Goal: Task Accomplishment & Management: Manage account settings

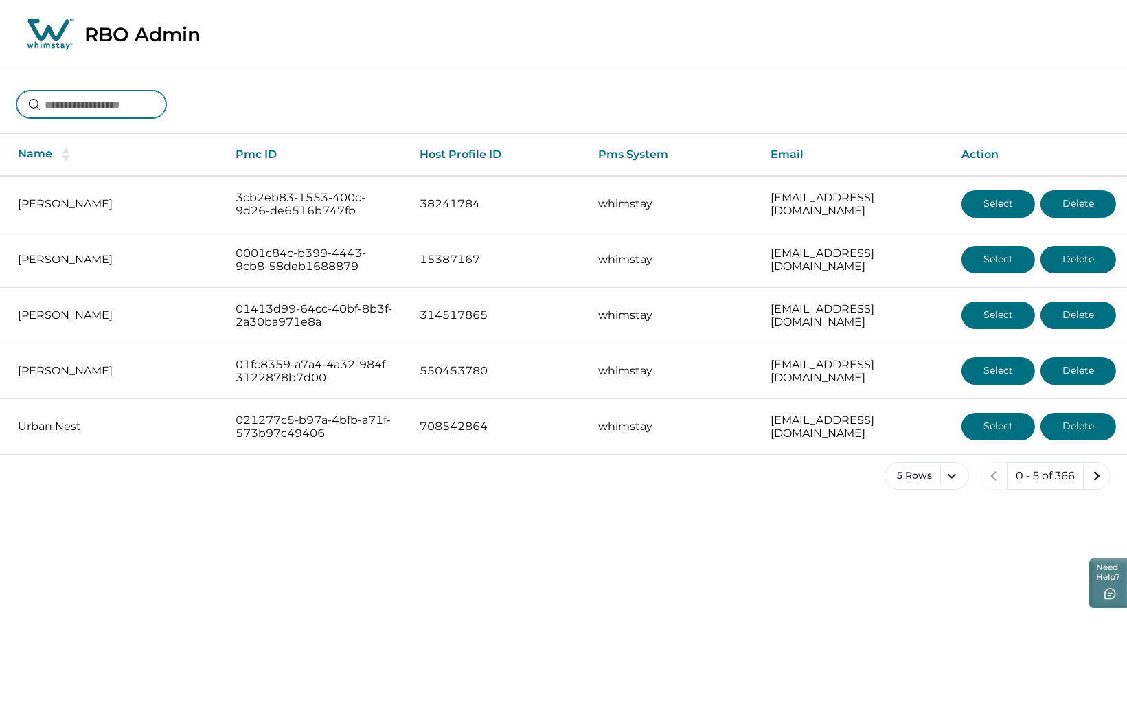
click at [99, 92] on input at bounding box center [91, 104] width 150 height 27
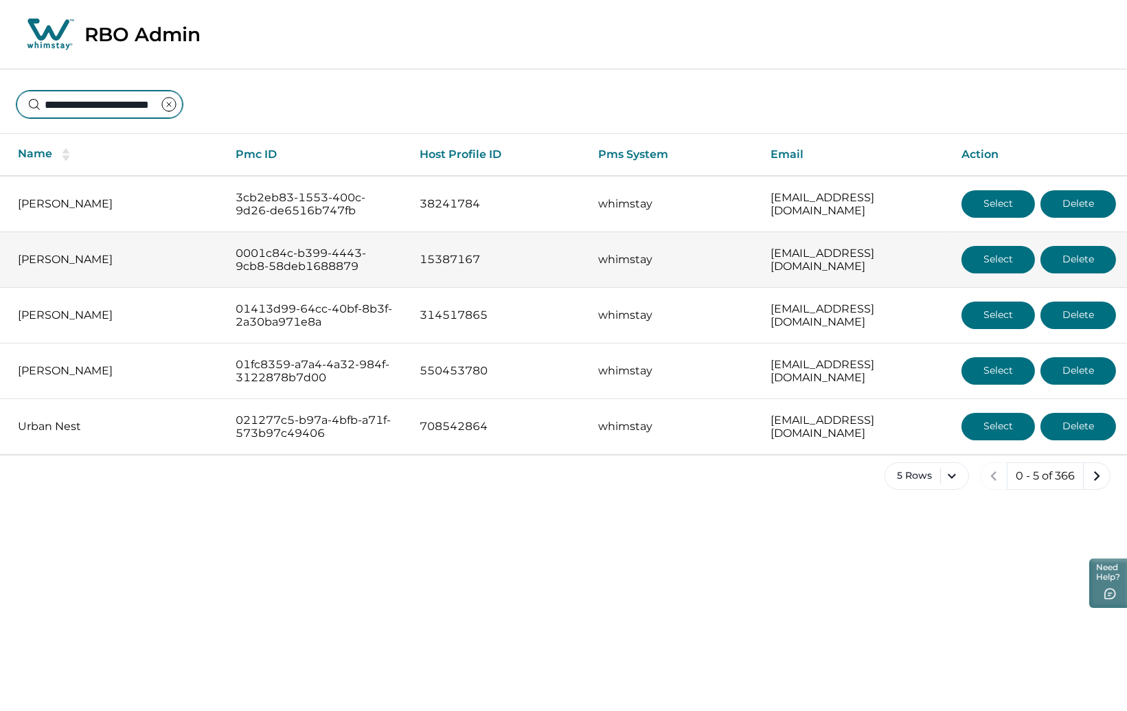
scroll to position [0, 33]
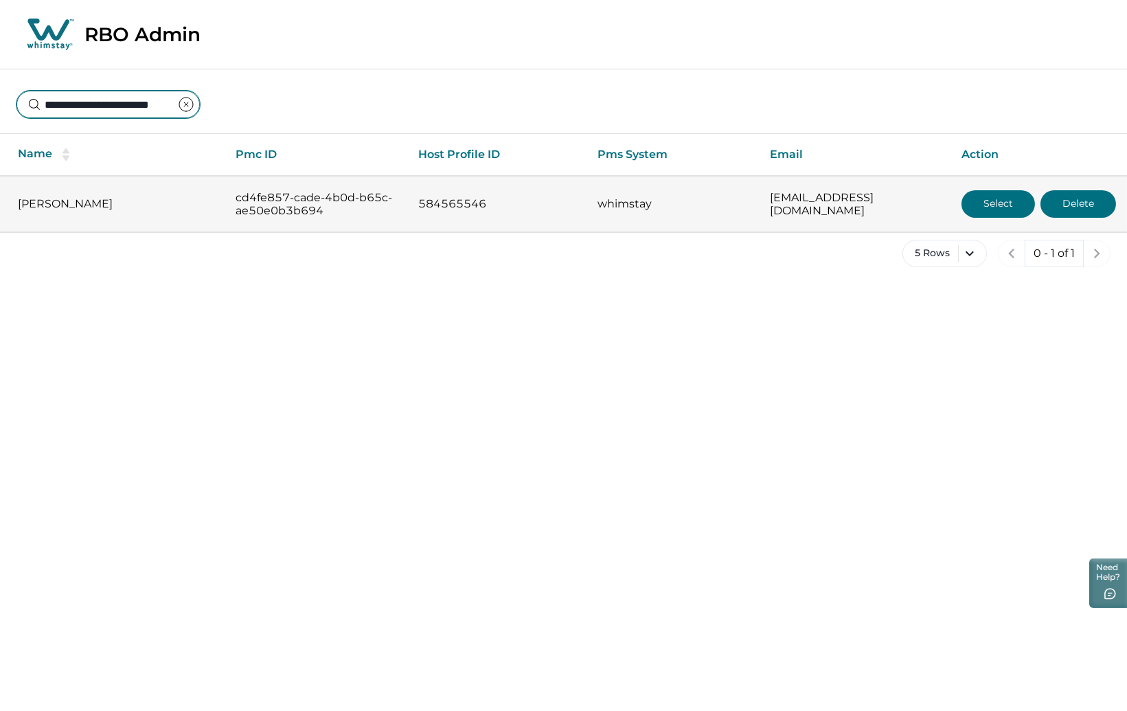
type input "**********"
click at [982, 204] on button "Select" at bounding box center [997, 203] width 73 height 27
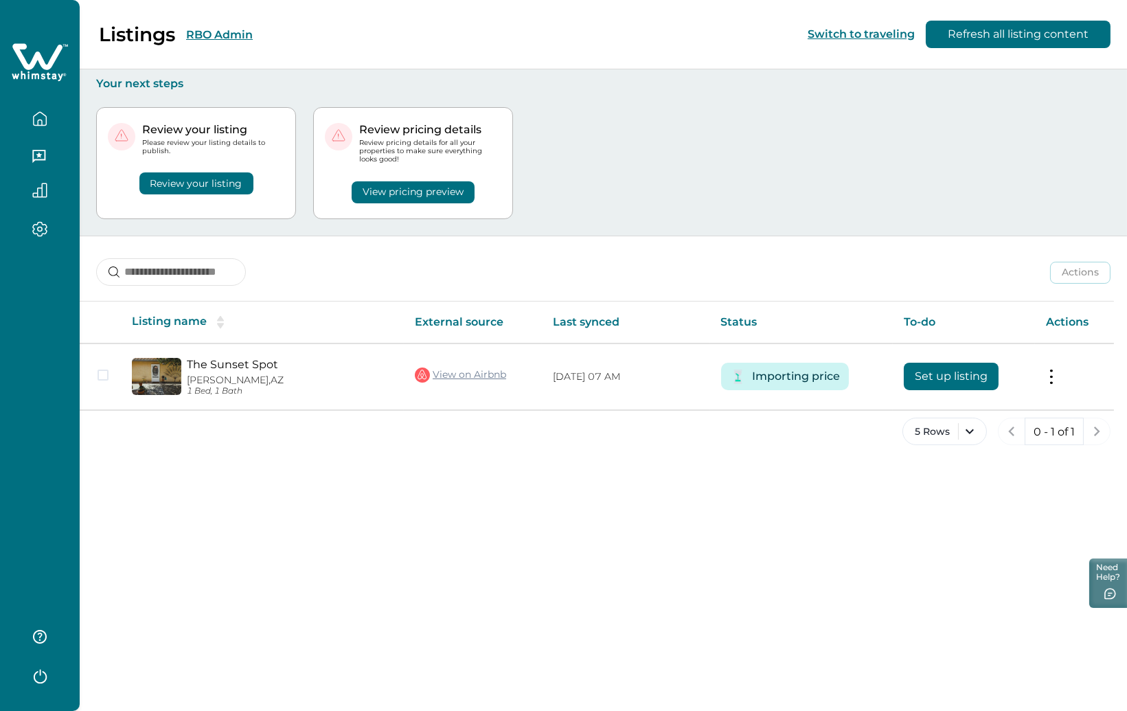
click at [227, 34] on button "RBO Admin" at bounding box center [219, 34] width 67 height 13
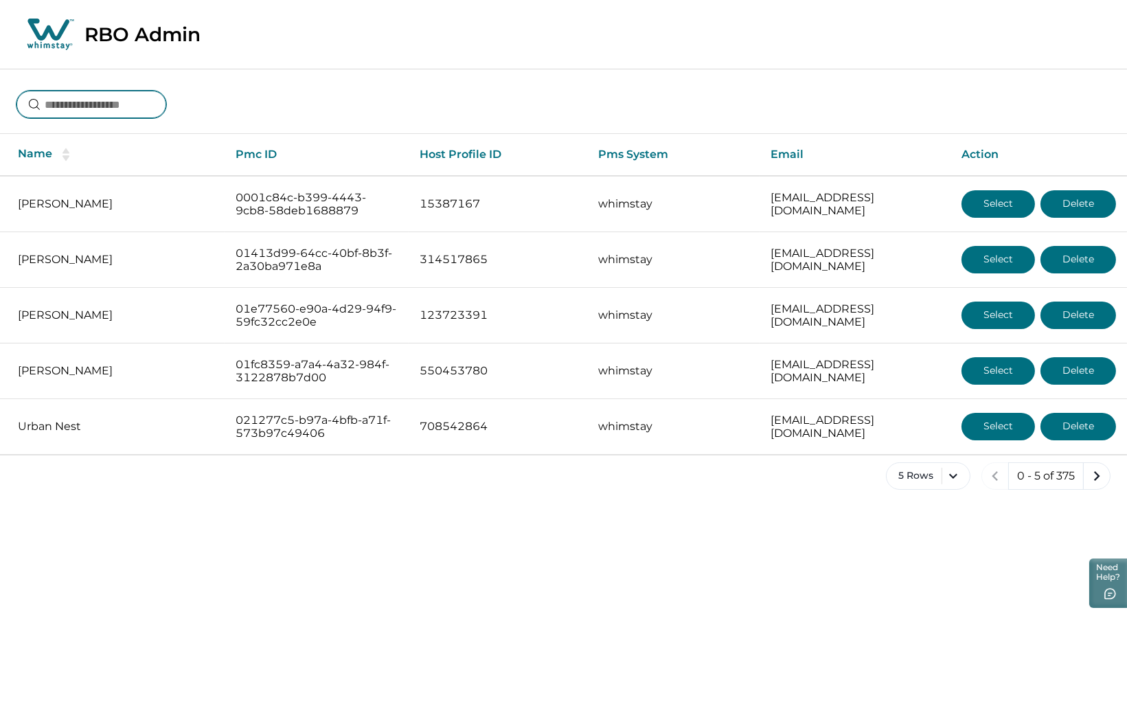
click at [135, 105] on input at bounding box center [91, 104] width 150 height 27
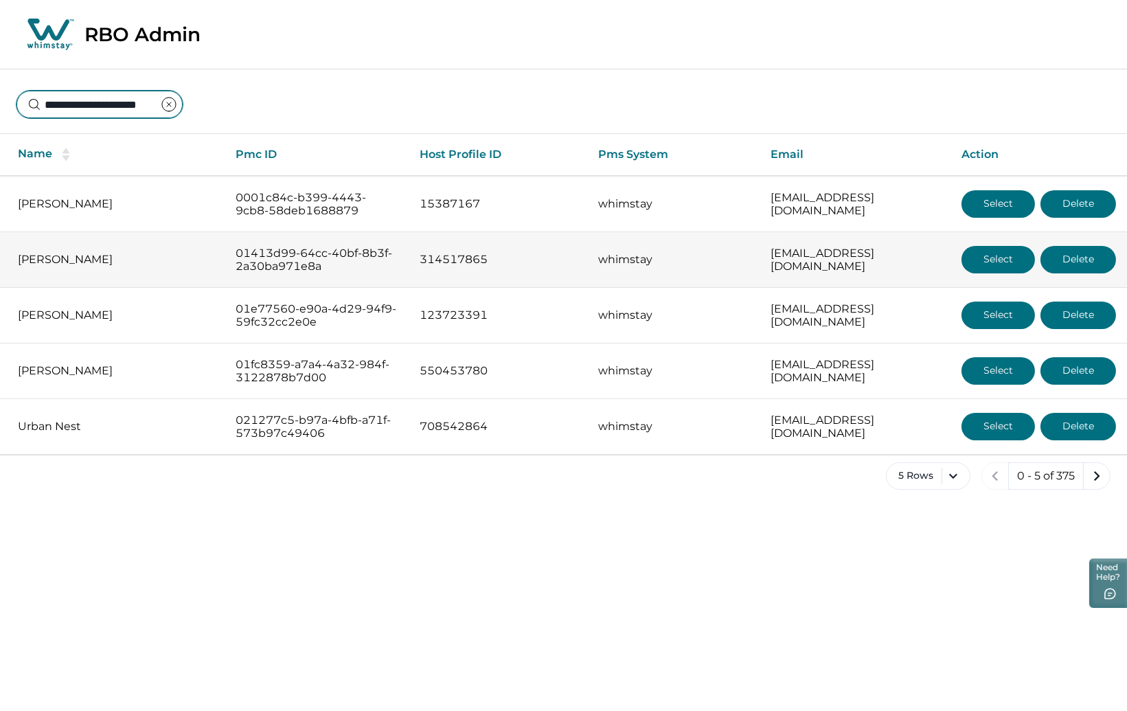
scroll to position [0, 16]
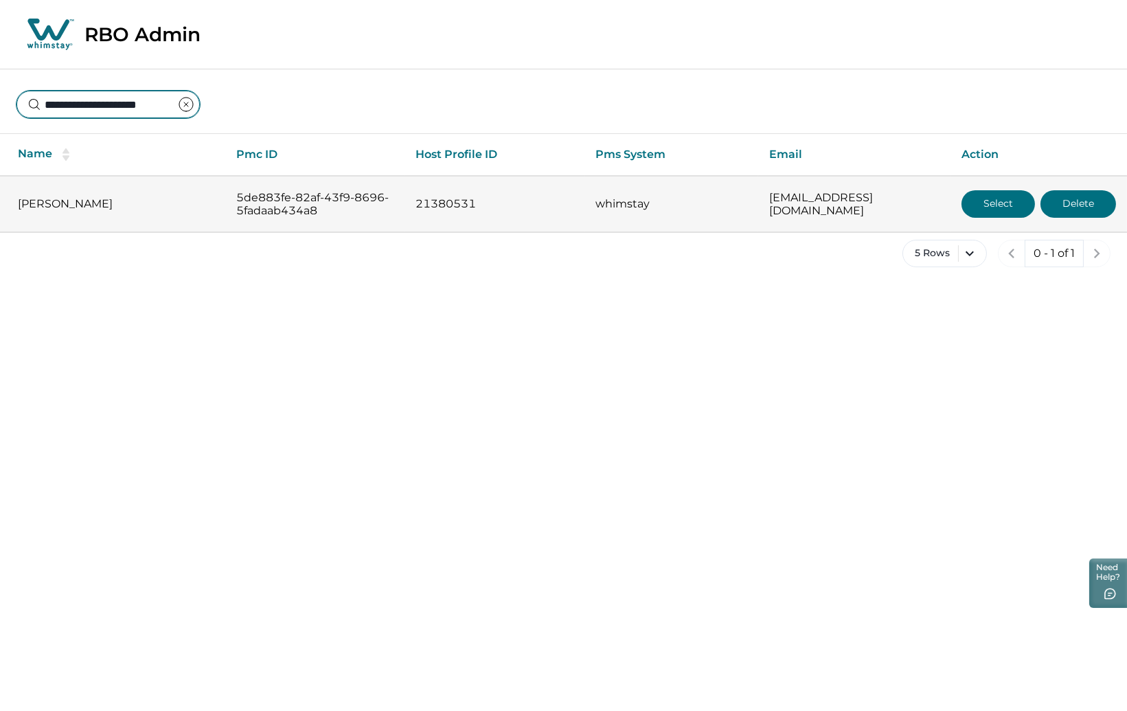
type input "**********"
click at [978, 207] on button "Select" at bounding box center [997, 203] width 73 height 27
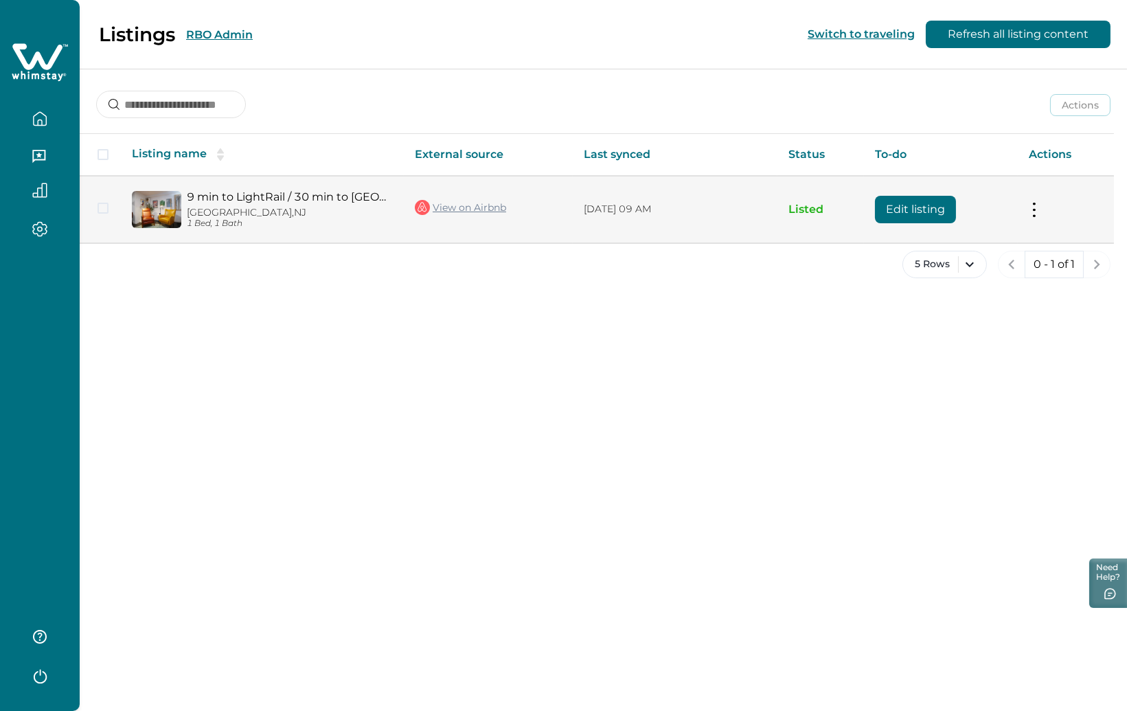
click at [250, 204] on div "9 min to LightRail / 30 min to NYC Jersey City, NJ 1 Bed, 1 Bath" at bounding box center [286, 209] width 211 height 38
click at [161, 210] on img at bounding box center [156, 209] width 49 height 37
click at [264, 196] on link "9 min to LightRail / 30 min to NYC" at bounding box center [290, 196] width 206 height 13
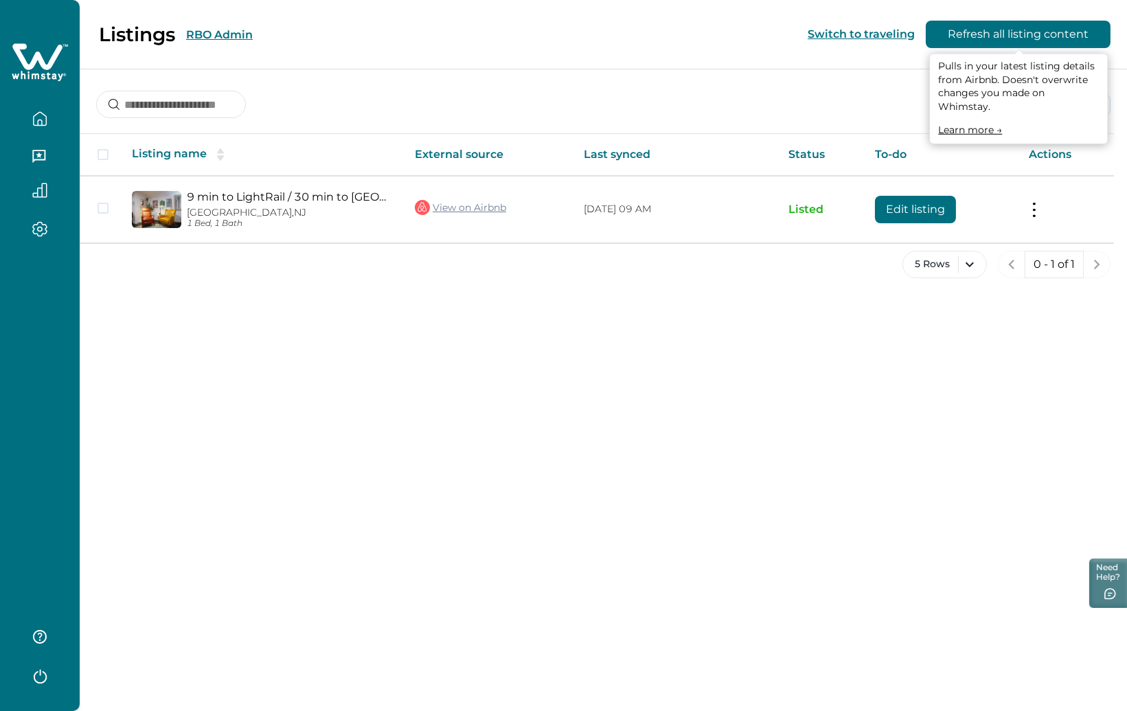
click at [1008, 31] on button "Refresh all listing content" at bounding box center [1017, 34] width 185 height 27
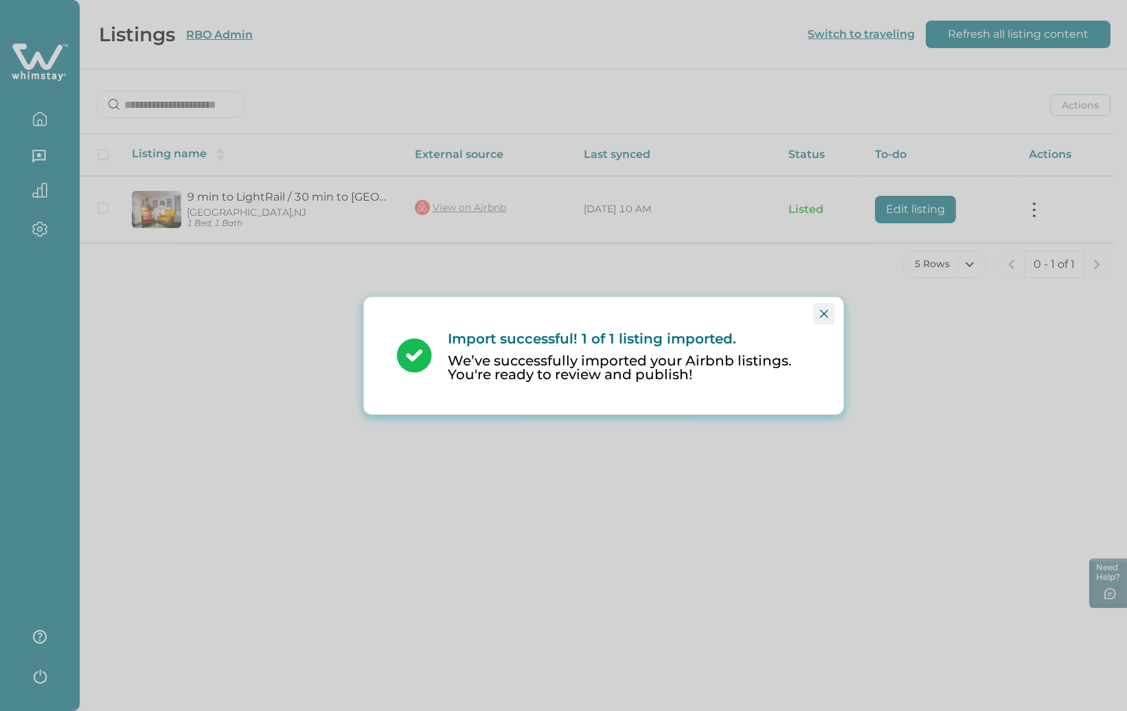
click at [826, 319] on button "Close" at bounding box center [824, 313] width 22 height 22
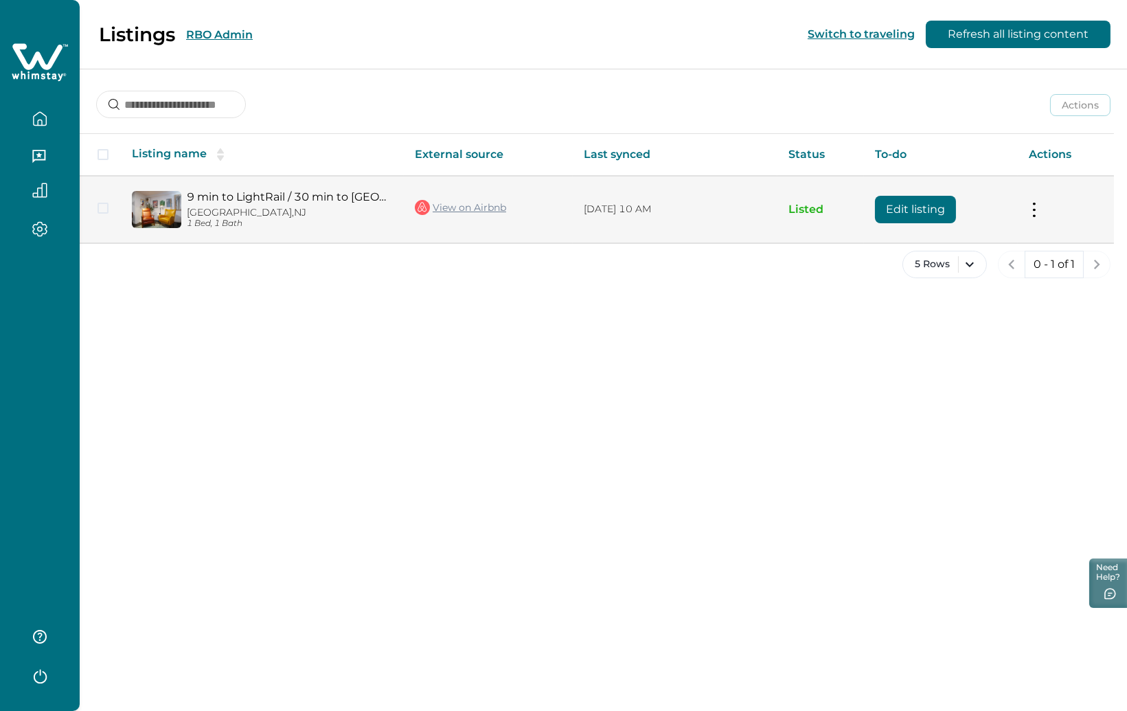
click at [226, 192] on link "9 min to LightRail / 30 min to NYC" at bounding box center [290, 196] width 206 height 13
click at [456, 208] on link "View on Airbnb" at bounding box center [460, 207] width 91 height 18
click at [895, 208] on button "Edit listing" at bounding box center [915, 209] width 81 height 27
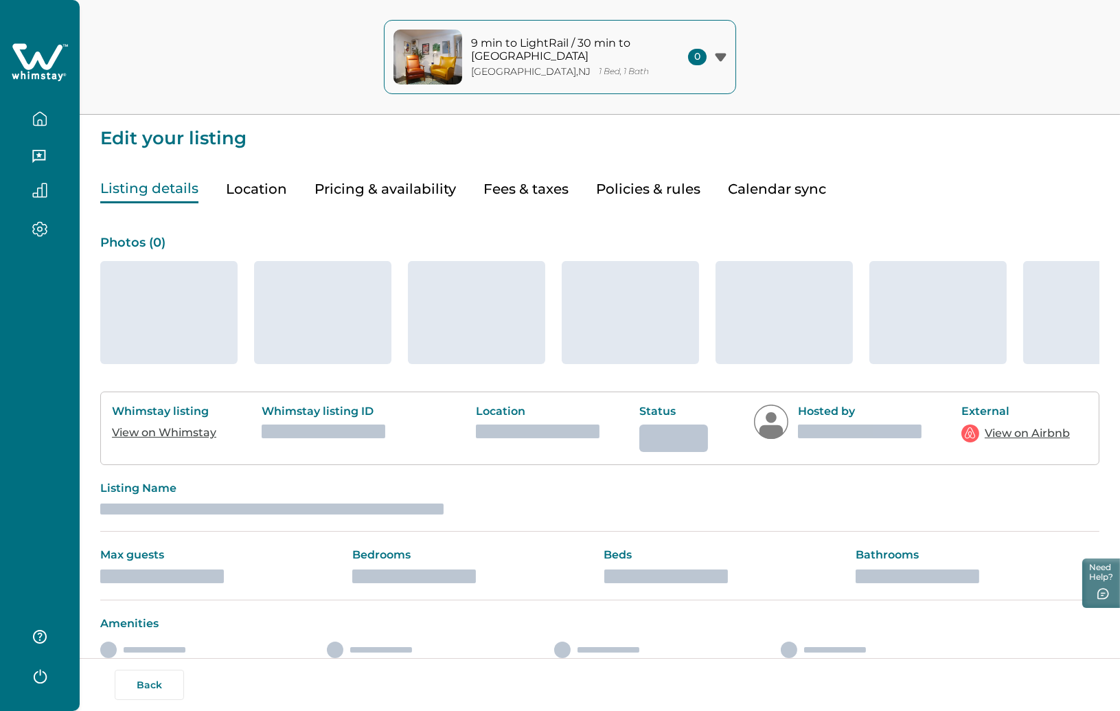
type input "**"
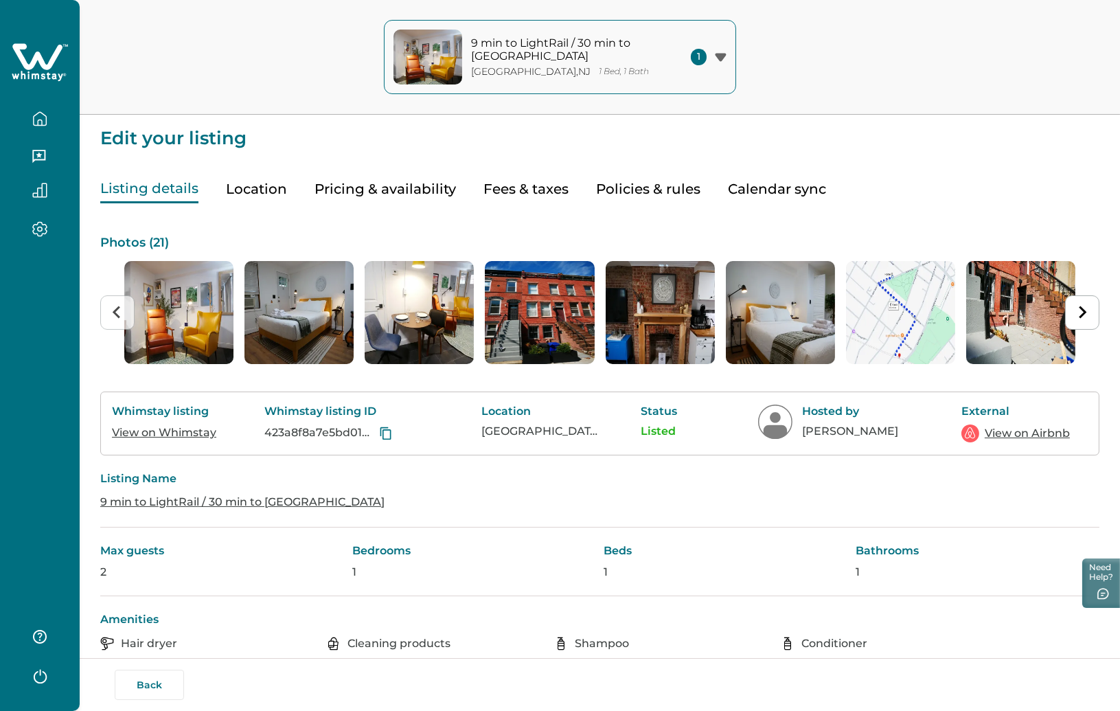
click at [356, 187] on button "Pricing & availability" at bounding box center [384, 189] width 141 height 28
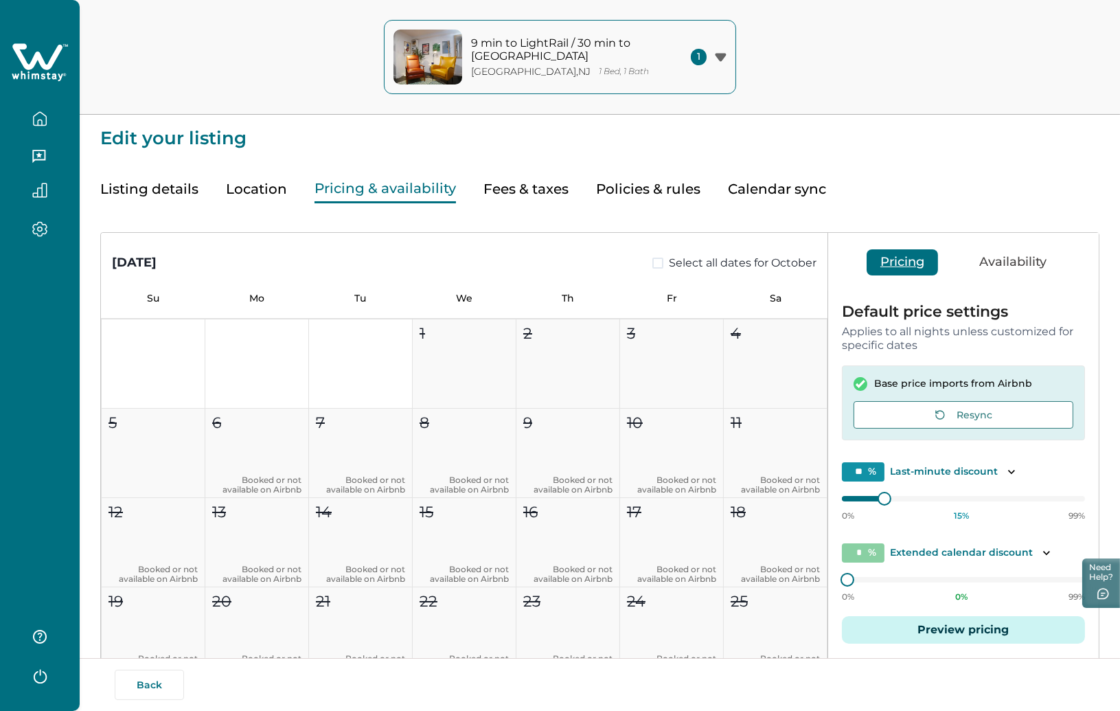
scroll to position [30, 0]
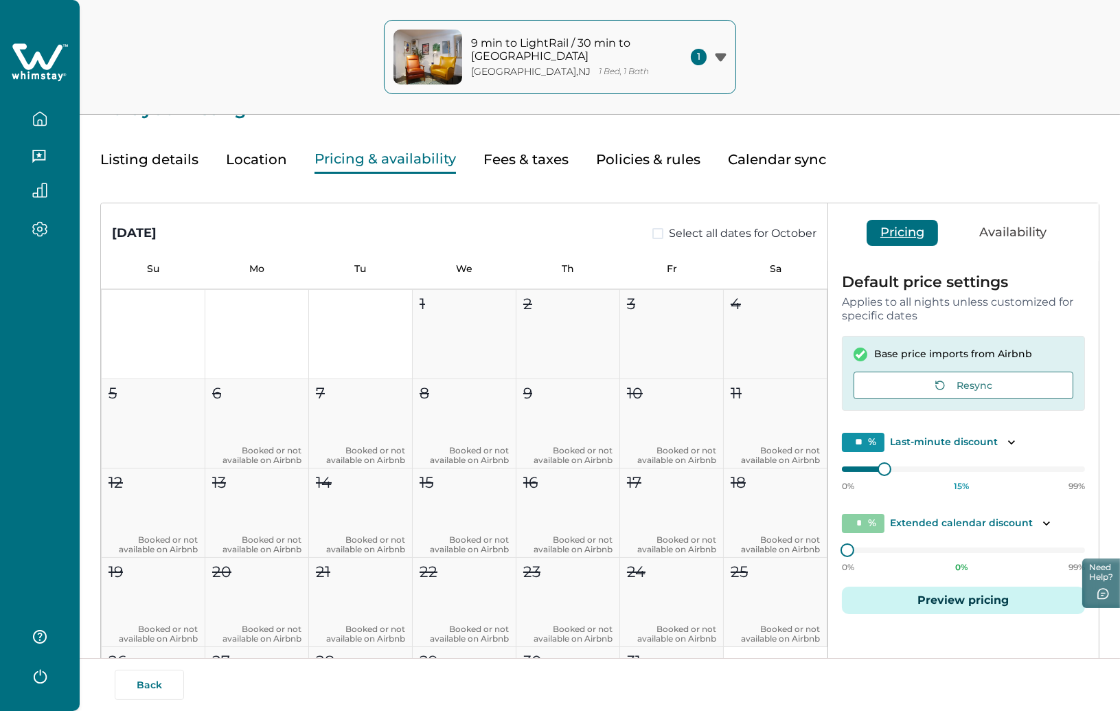
click at [1011, 227] on button "Availability" at bounding box center [1012, 233] width 95 height 26
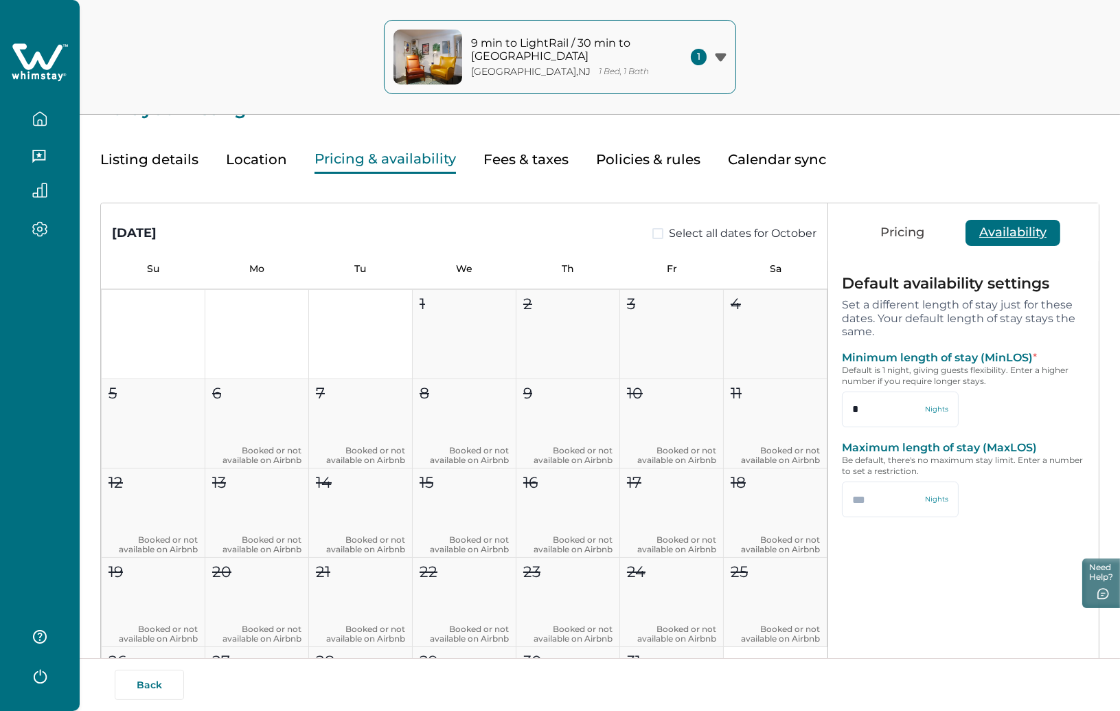
click at [905, 231] on button "Pricing" at bounding box center [901, 233] width 71 height 26
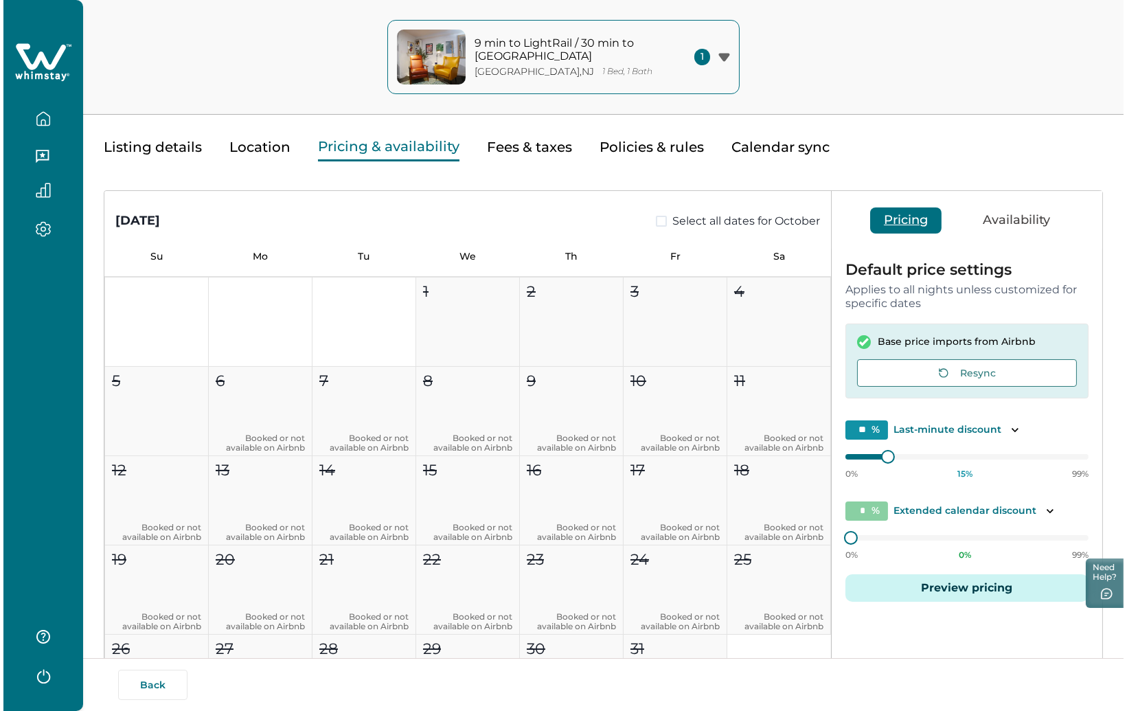
scroll to position [0, 0]
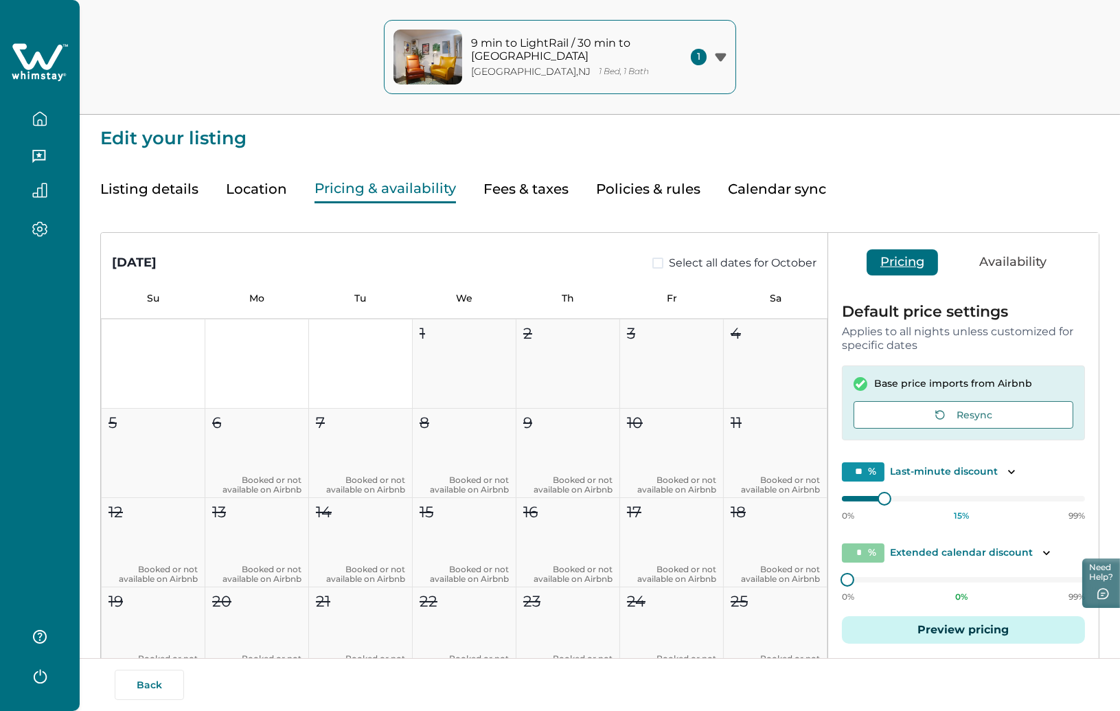
click at [35, 123] on icon "button" at bounding box center [39, 118] width 15 height 15
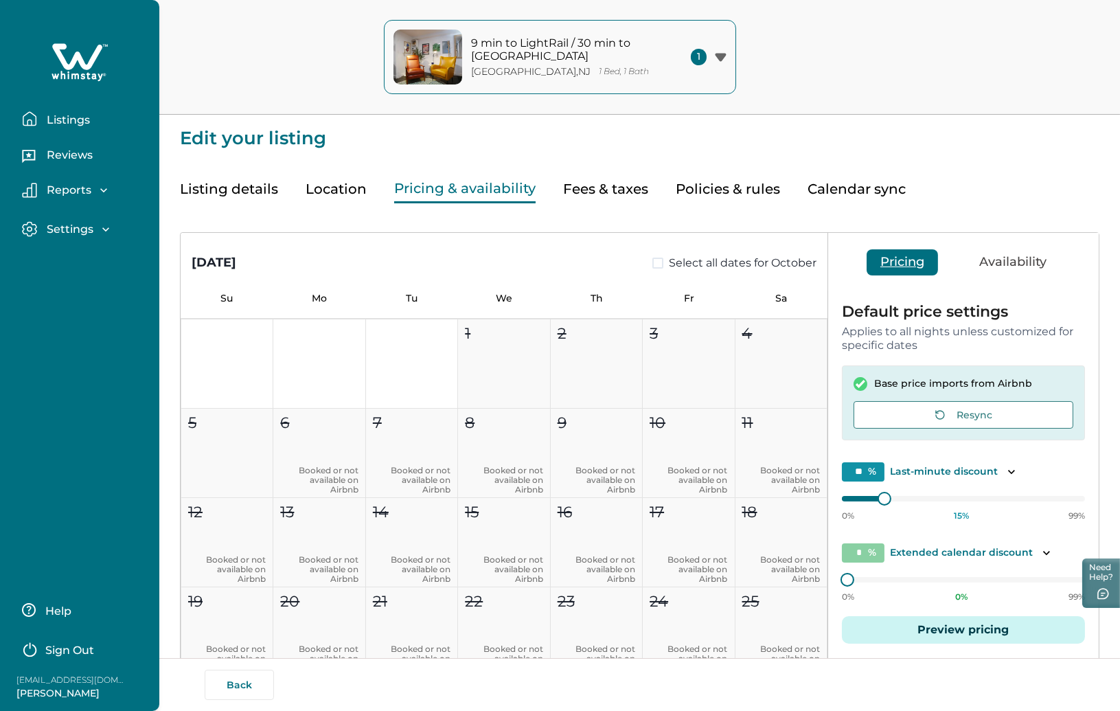
click at [61, 117] on p "Listings" at bounding box center [66, 120] width 47 height 14
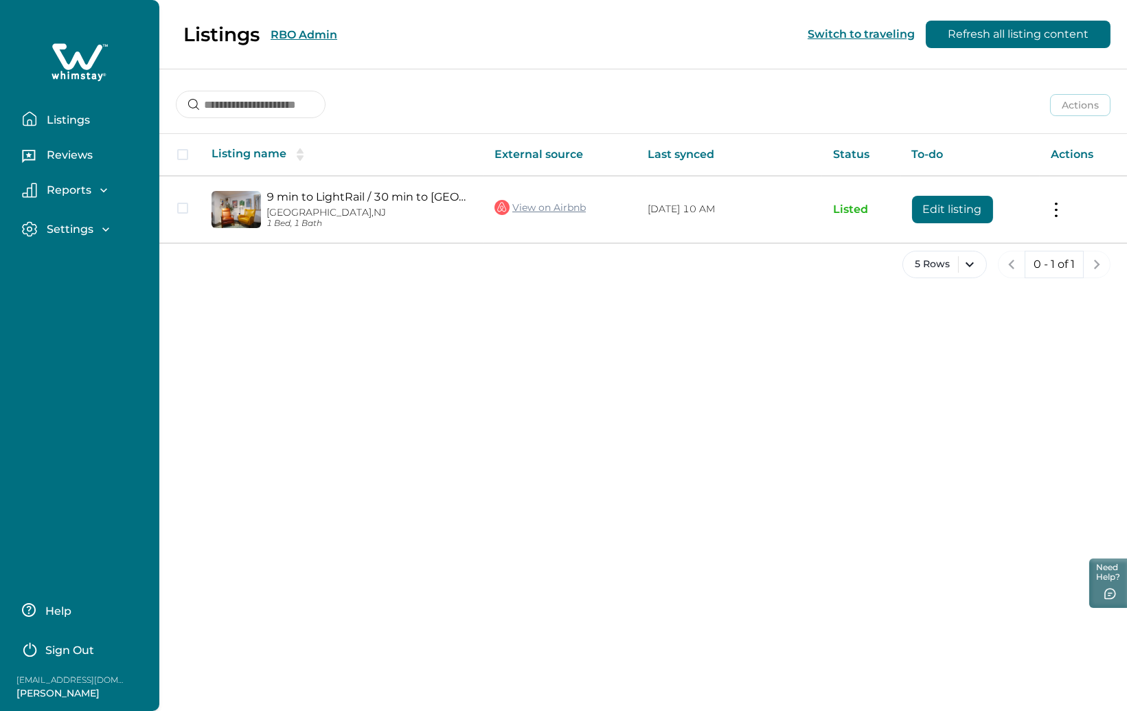
click at [704, 400] on div "Listings RBO Admin Switch to traveling Refresh all listing content Actions Acti…" at bounding box center [642, 355] width 967 height 711
